Goal: Information Seeking & Learning: Learn about a topic

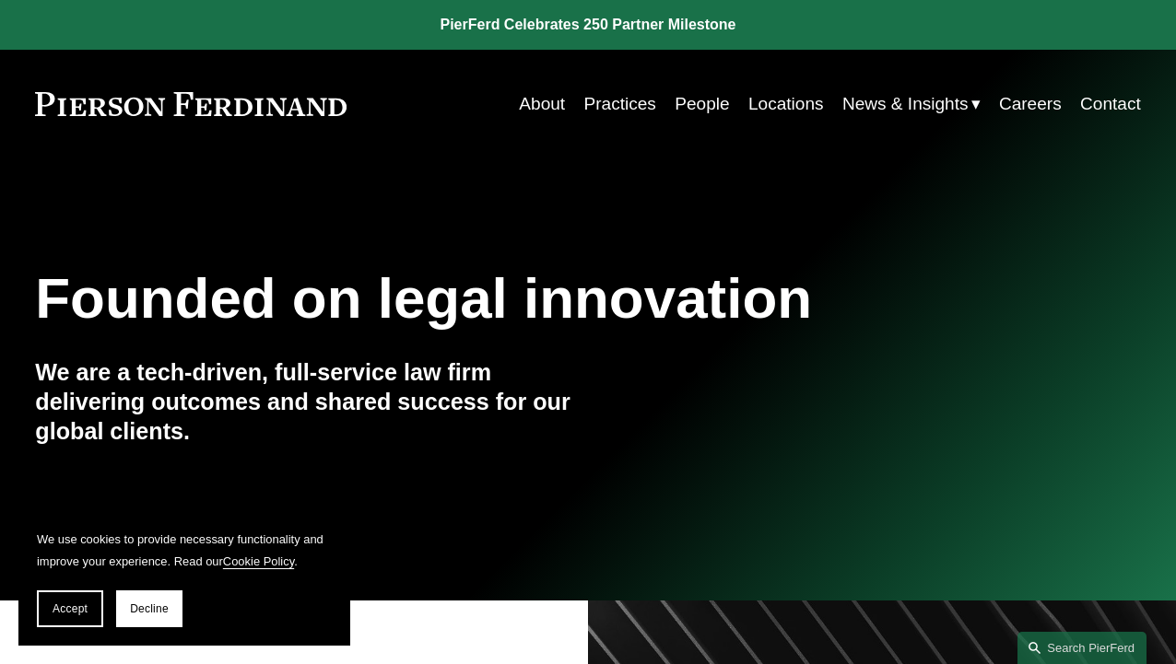
click at [0, 0] on span "Blogs" at bounding box center [0, 0] width 0 height 0
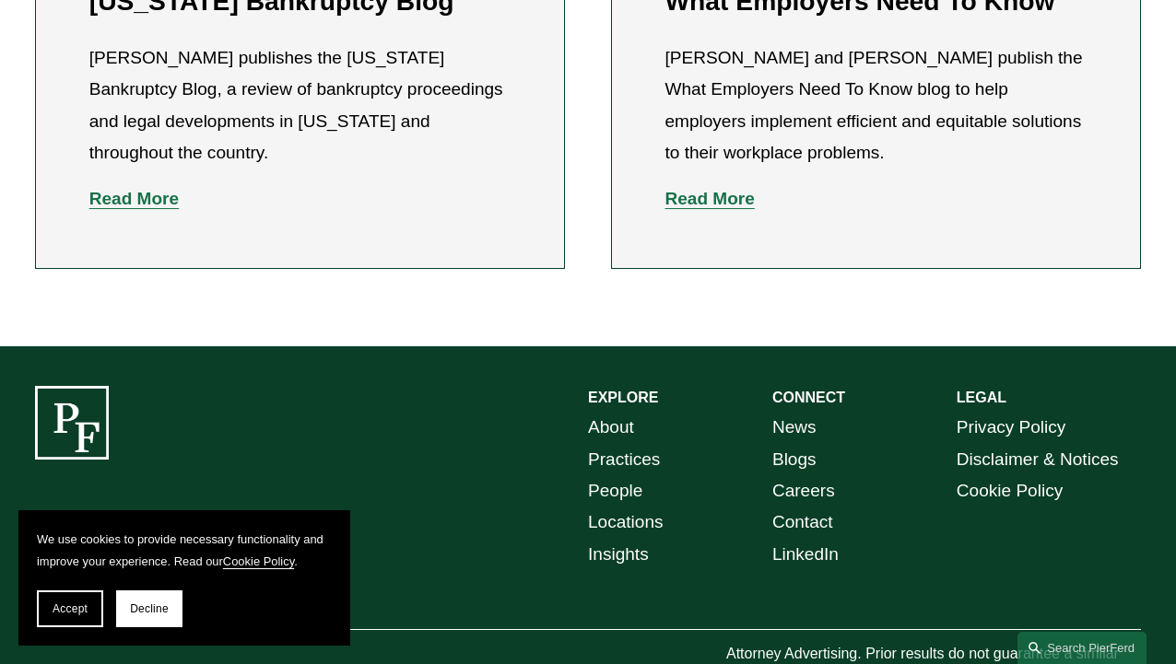
scroll to position [1033, 0]
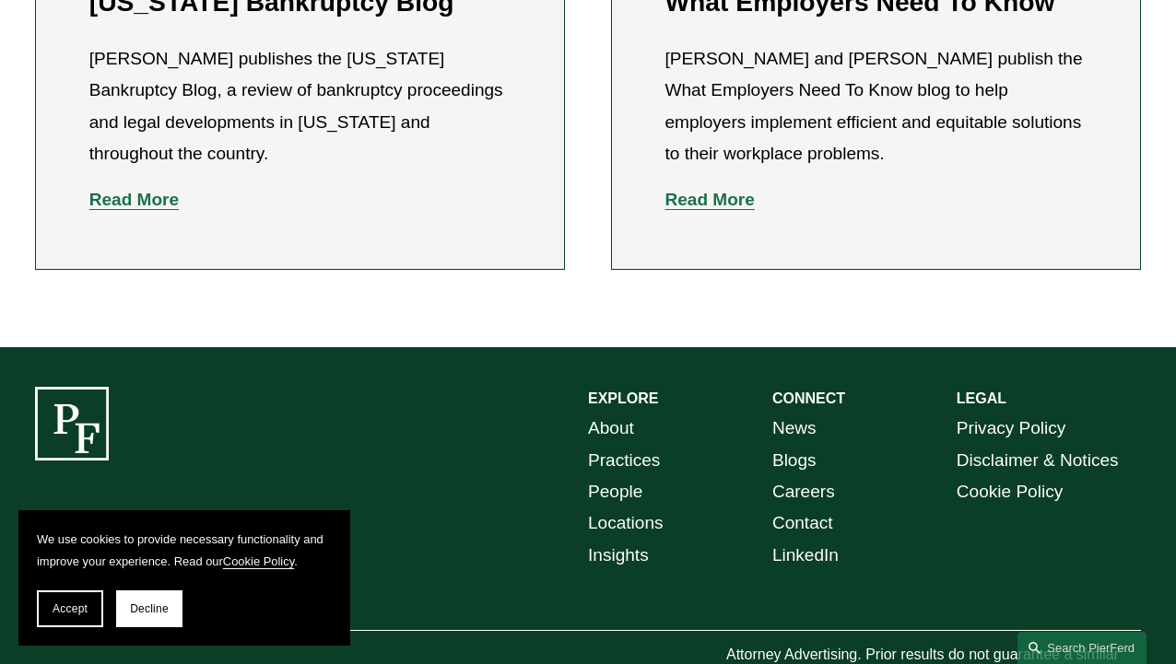
click at [622, 413] on link "About" at bounding box center [611, 428] width 46 height 31
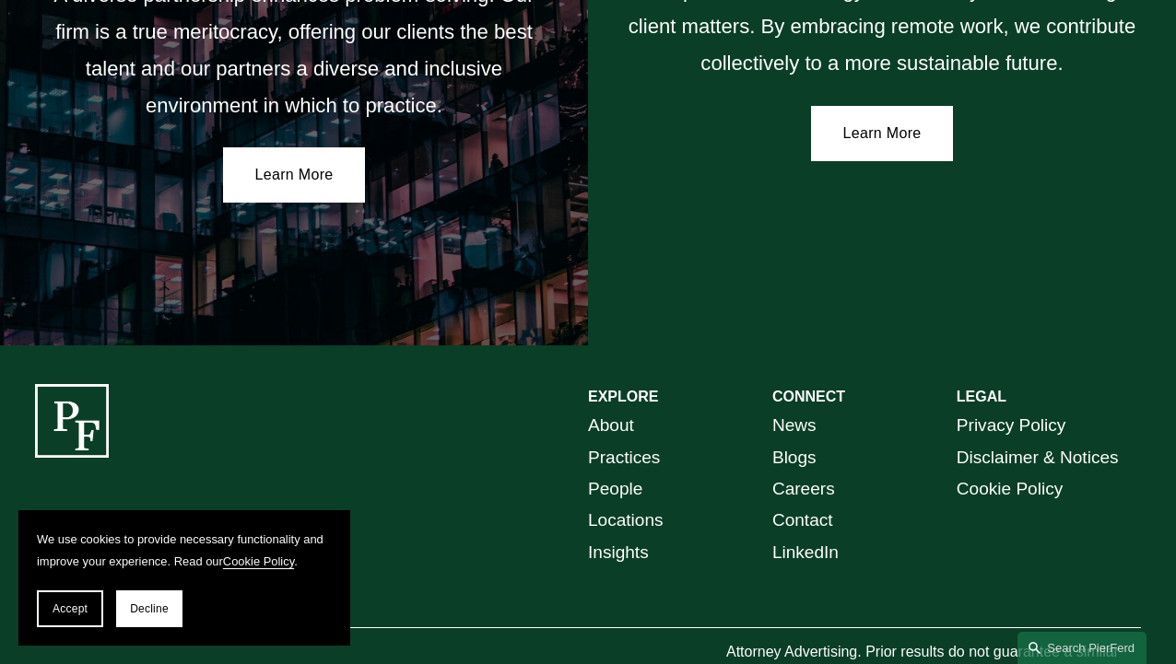
scroll to position [3077, 0]
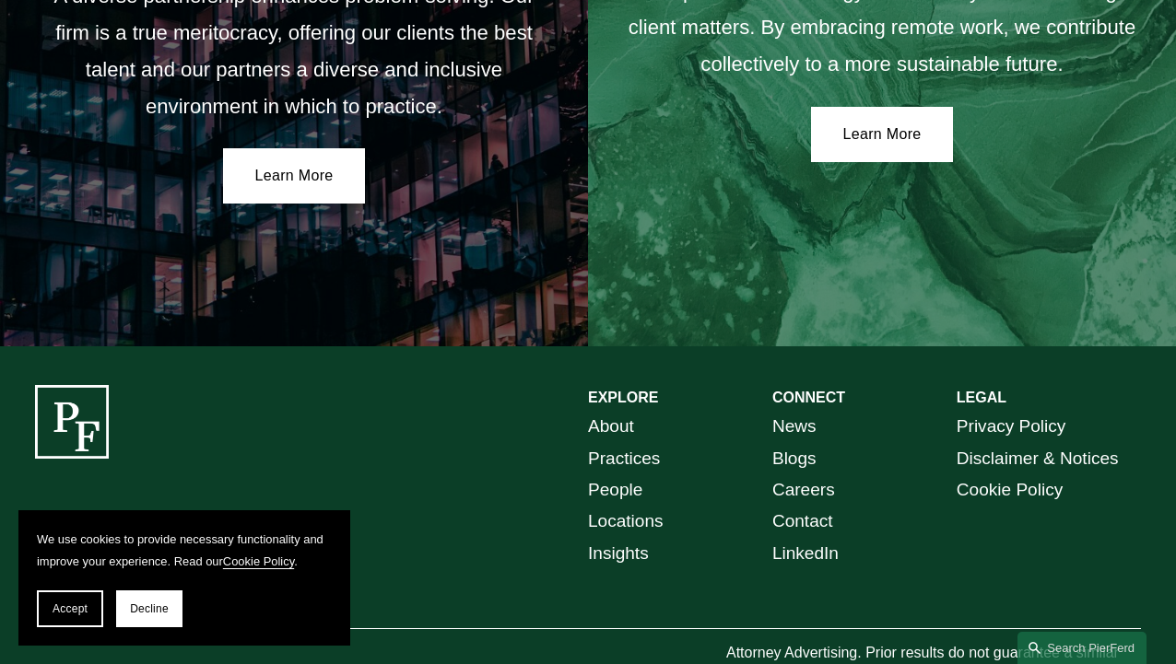
click at [615, 538] on link "Insights" at bounding box center [618, 553] width 61 height 31
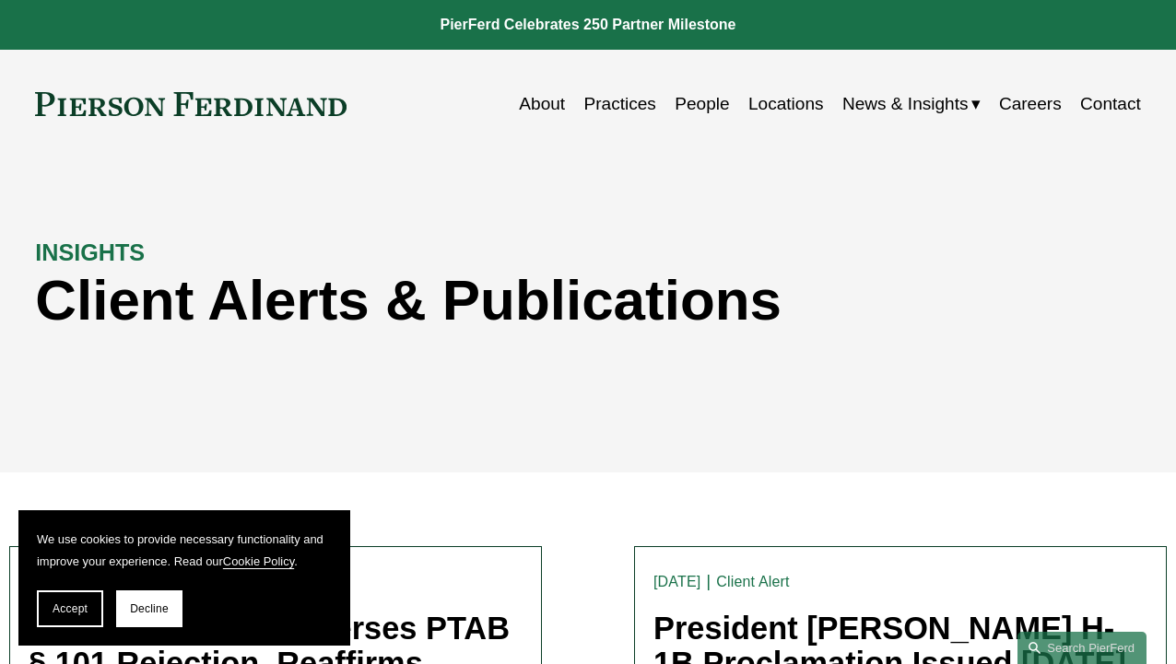
click at [0, 0] on span "News" at bounding box center [0, 0] width 0 height 0
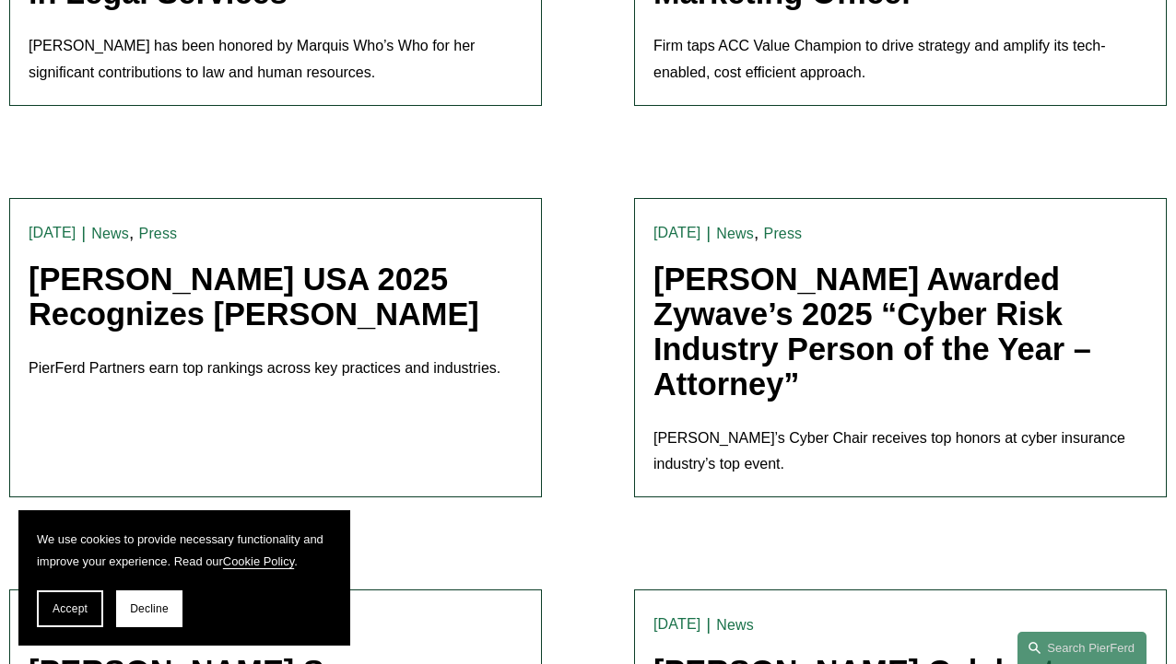
scroll to position [2479, 0]
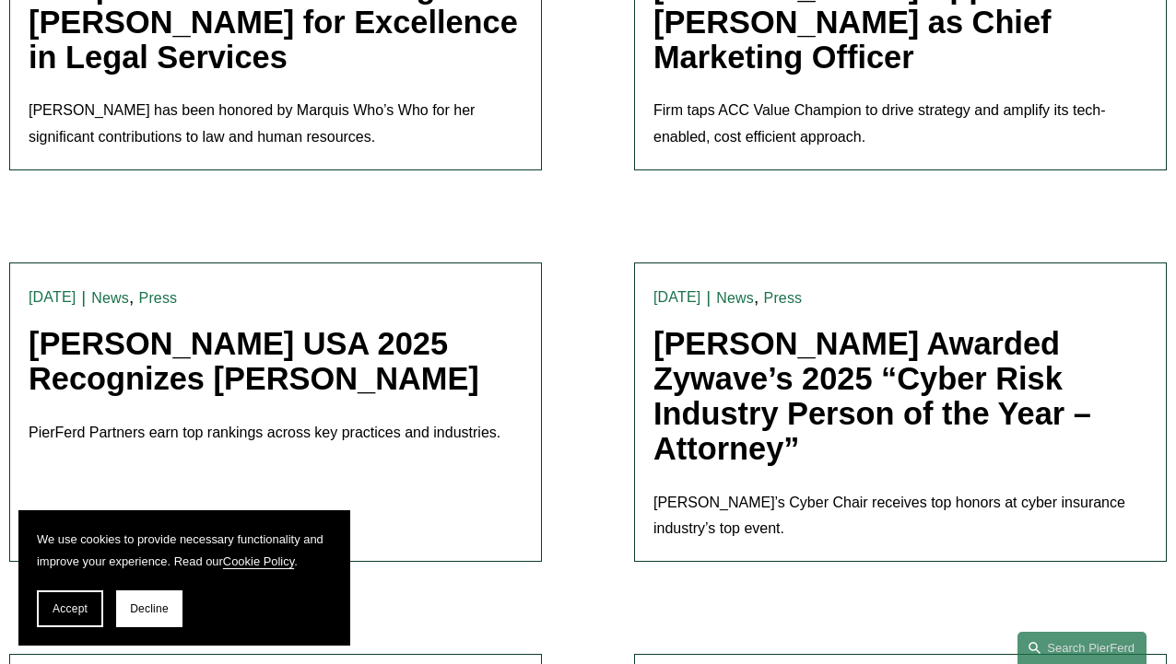
click at [293, 364] on link "[PERSON_NAME] USA 2025 Recognizes [PERSON_NAME]" at bounding box center [254, 361] width 451 height 70
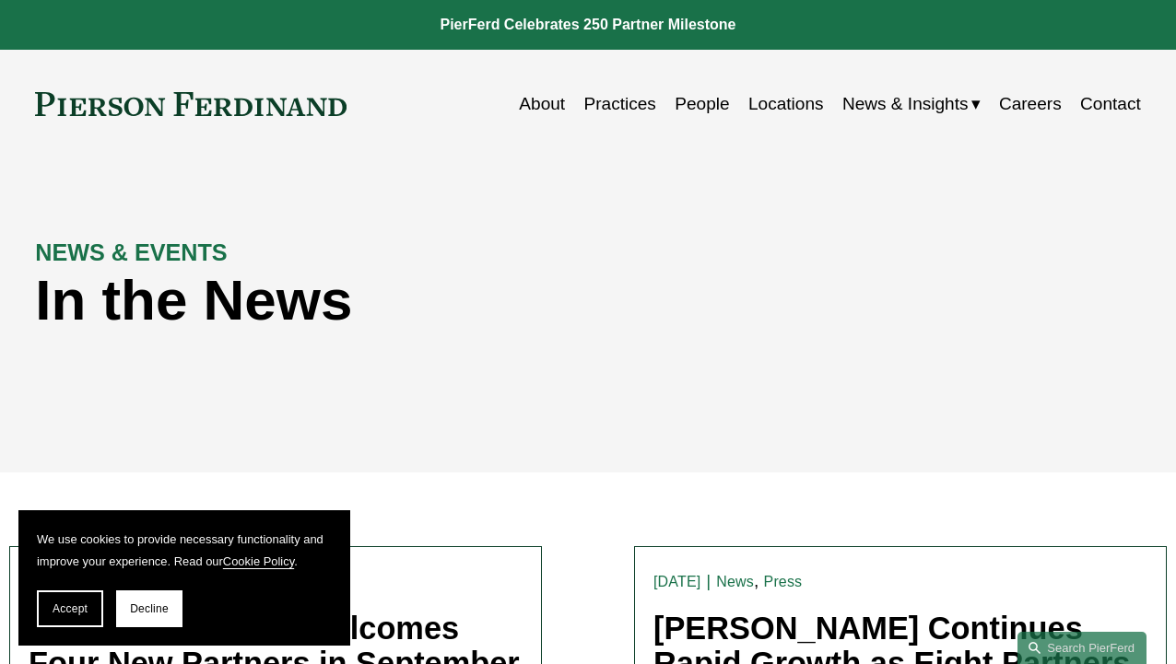
scroll to position [0, 0]
